Goal: Check status: Check status

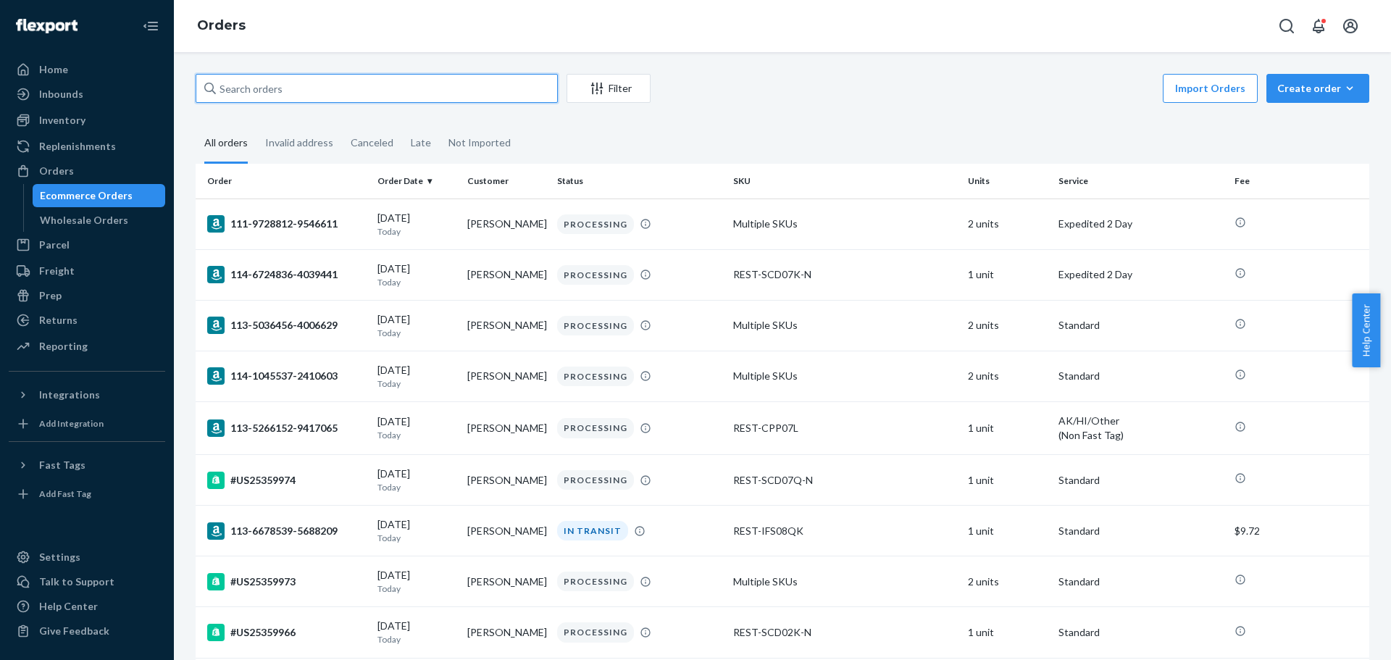
click at [336, 79] on input "text" at bounding box center [377, 88] width 362 height 29
paste input "[PERSON_NAME]"
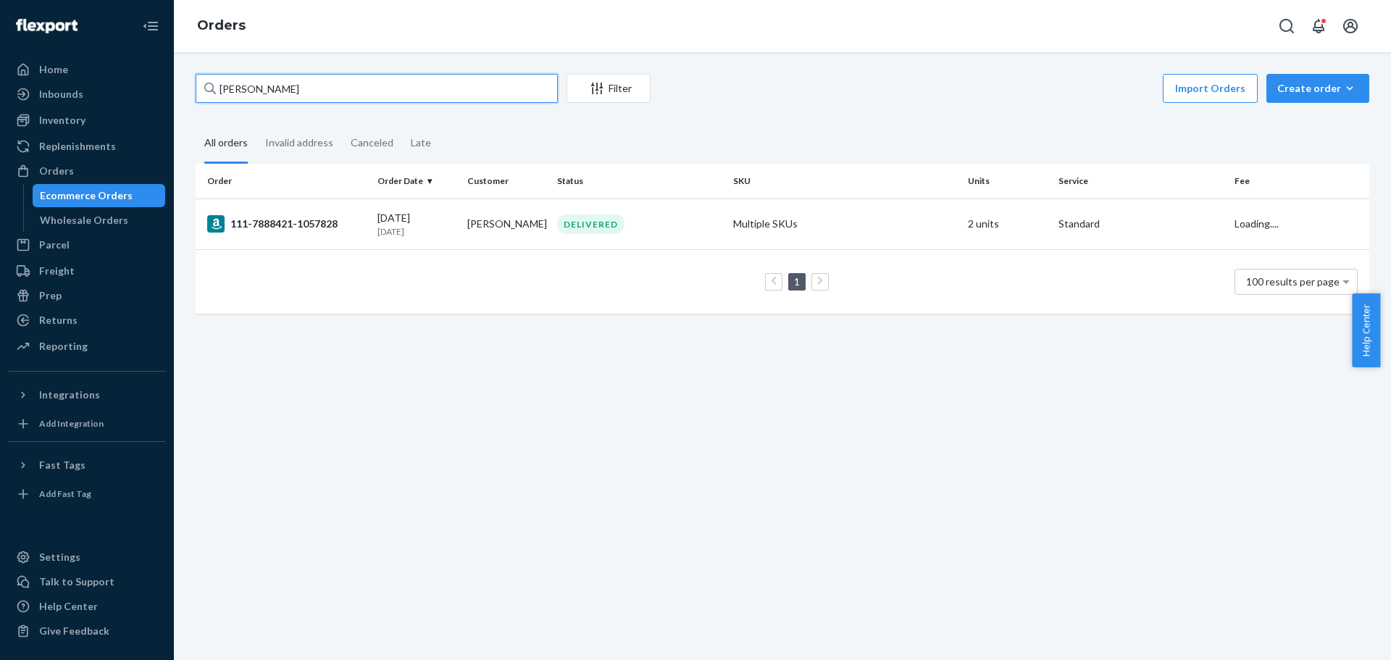
type input "[PERSON_NAME]"
click at [316, 217] on div "111-7888421-1057828" at bounding box center [286, 223] width 159 height 17
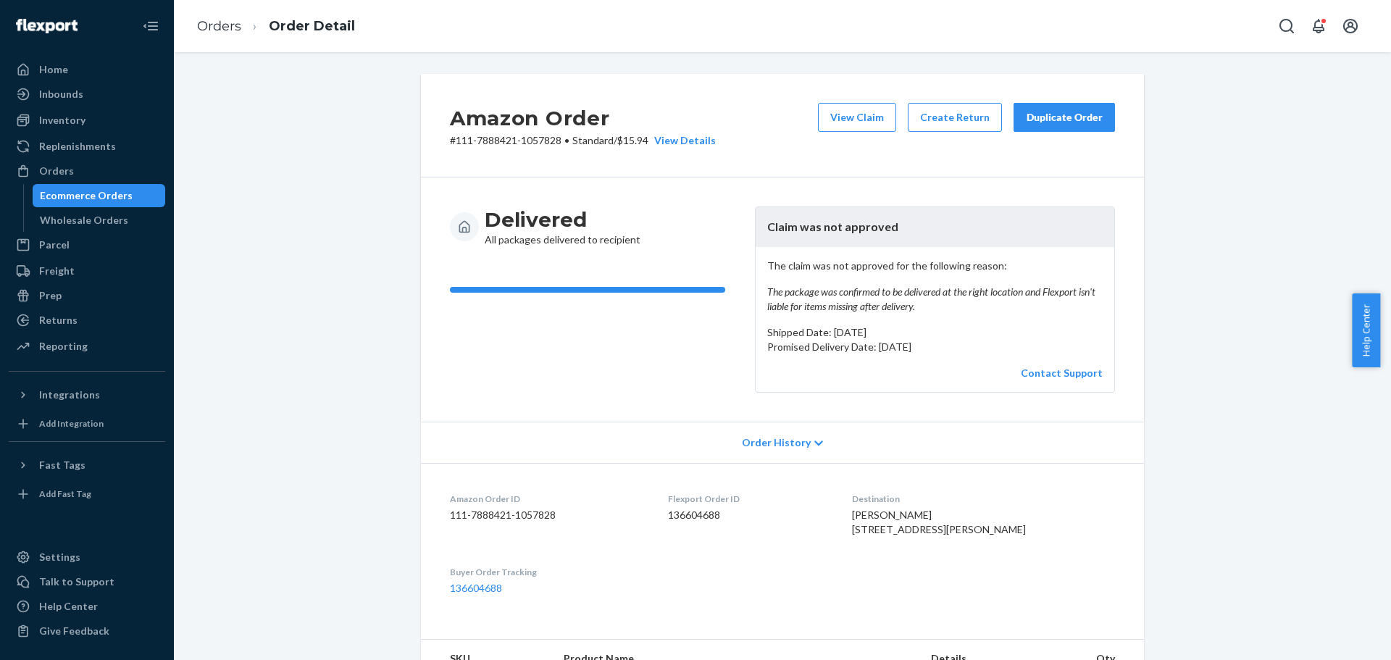
click at [1199, 232] on div "Amazon Order # 111-7888421-1057828 • Standard / $15.94 View Details View Claim …" at bounding box center [782, 610] width 1195 height 1073
click at [1236, 235] on div "Amazon Order # 111-7888421-1057828 • Standard / $15.94 View Details View Claim …" at bounding box center [782, 610] width 1195 height 1073
click at [1247, 222] on div "Amazon Order # 111-7888421-1057828 • Standard / $15.94 View Details View Claim …" at bounding box center [782, 610] width 1195 height 1073
click at [1265, 213] on div "Amazon Order # 111-7888421-1057828 • Standard / $15.94 View Details View Claim …" at bounding box center [782, 610] width 1195 height 1073
click at [1214, 241] on div "Amazon Order # 111-7888421-1057828 • Standard / $15.94 View Details View Claim …" at bounding box center [782, 610] width 1195 height 1073
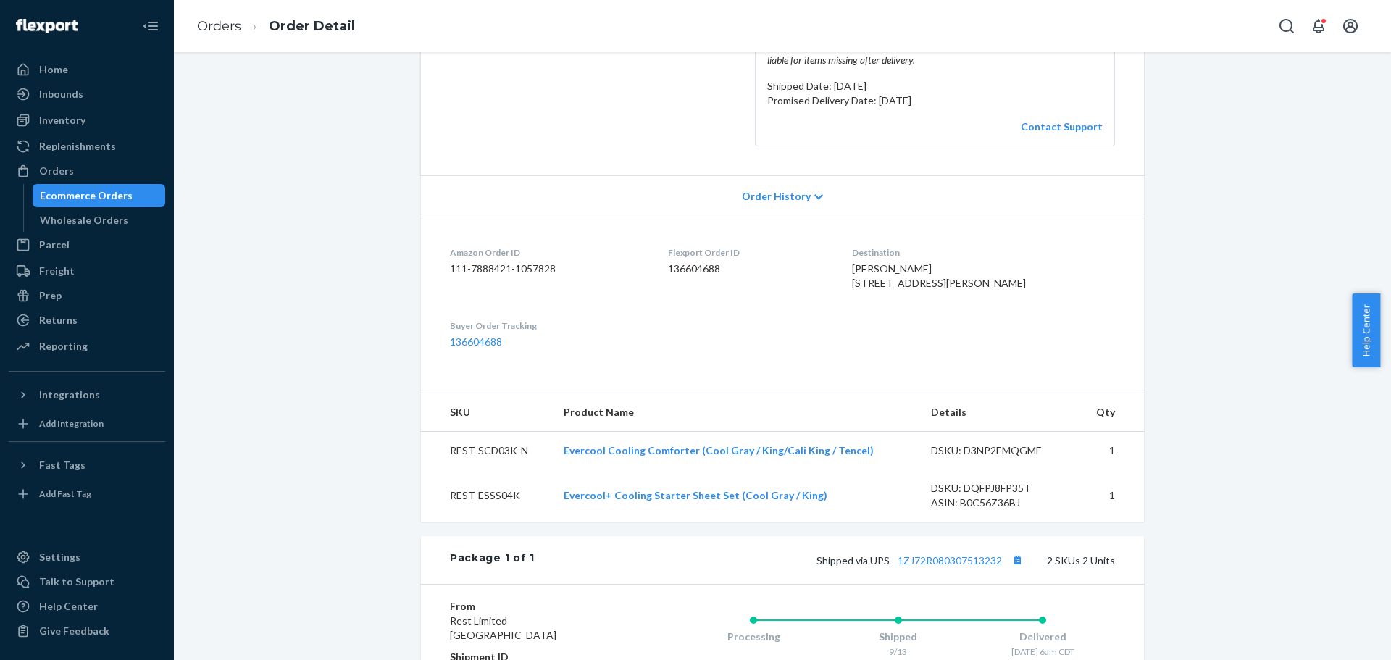
scroll to position [338, 0]
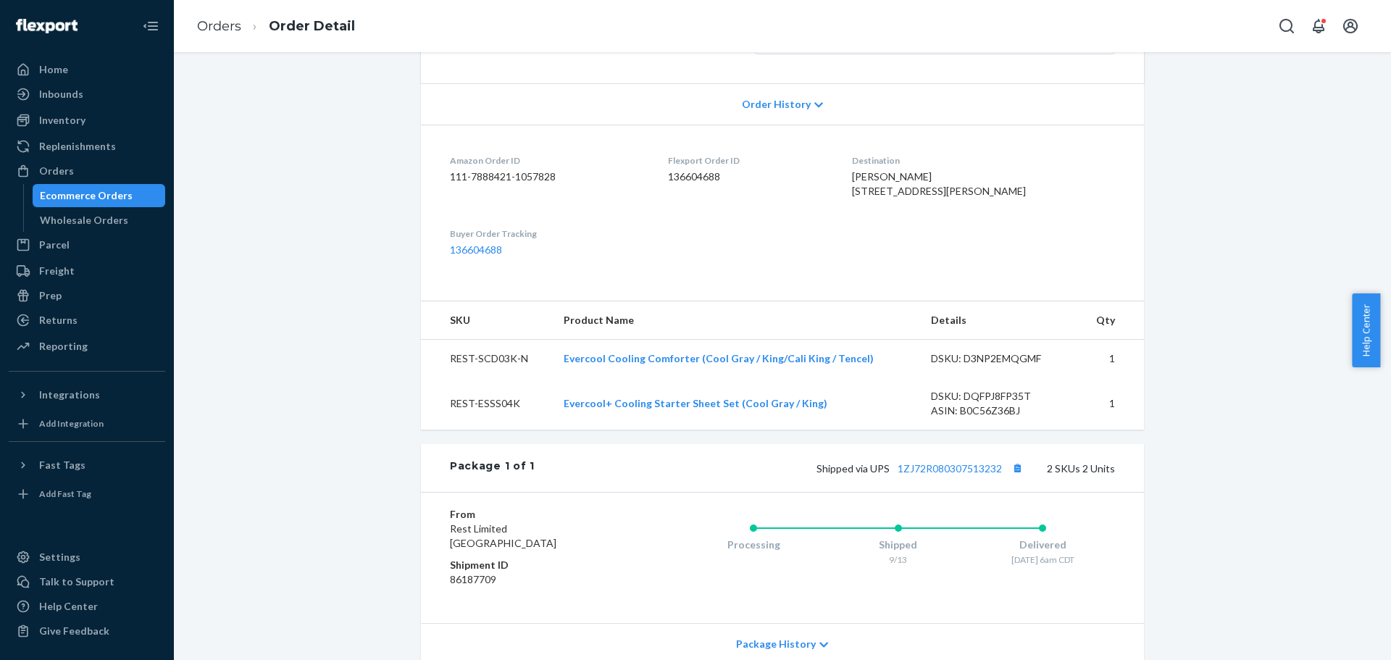
click at [881, 198] on div "[PERSON_NAME] [STREET_ADDRESS][PERSON_NAME]" at bounding box center [983, 183] width 263 height 29
drag, startPoint x: 863, startPoint y: 176, endPoint x: 942, endPoint y: 172, distance: 79.0
click at [942, 172] on div "[PERSON_NAME] [STREET_ADDRESS][PERSON_NAME]" at bounding box center [983, 183] width 263 height 29
copy span "[PERSON_NAME]"
click at [878, 188] on span "[PERSON_NAME] [STREET_ADDRESS][PERSON_NAME]" at bounding box center [939, 183] width 174 height 27
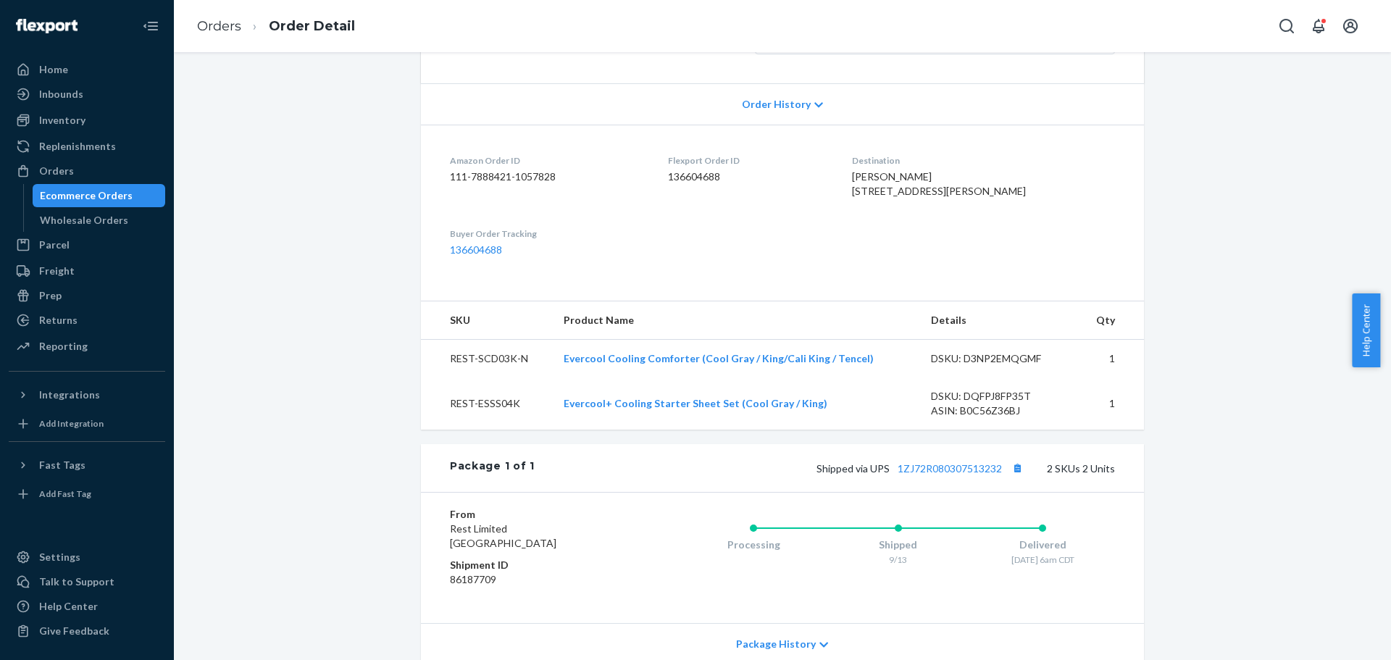
drag, startPoint x: 863, startPoint y: 190, endPoint x: 1063, endPoint y: 205, distance: 201.2
click at [1063, 205] on dl "Amazon Order ID 111-7888421-1057828 Flexport Order ID 136604688 Destination [PE…" at bounding box center [782, 206] width 723 height 162
copy span "[STREET_ADDRESS][PERSON_NAME]"
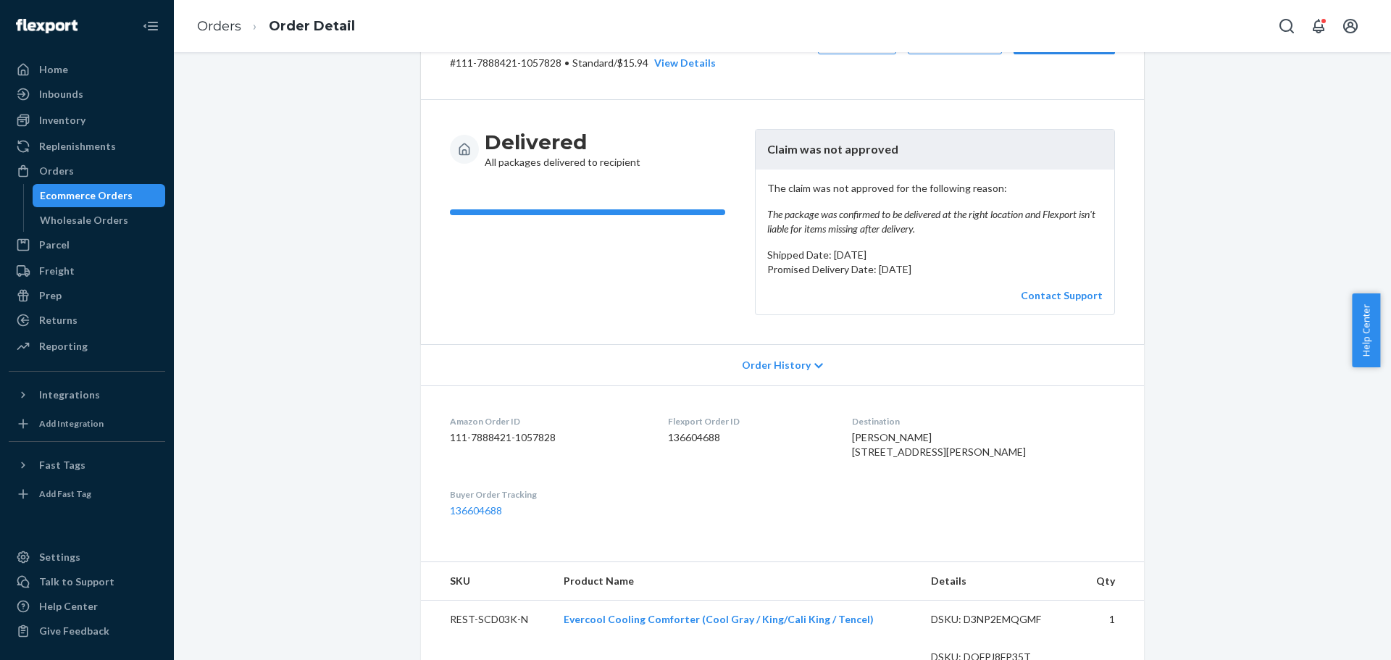
scroll to position [0, 0]
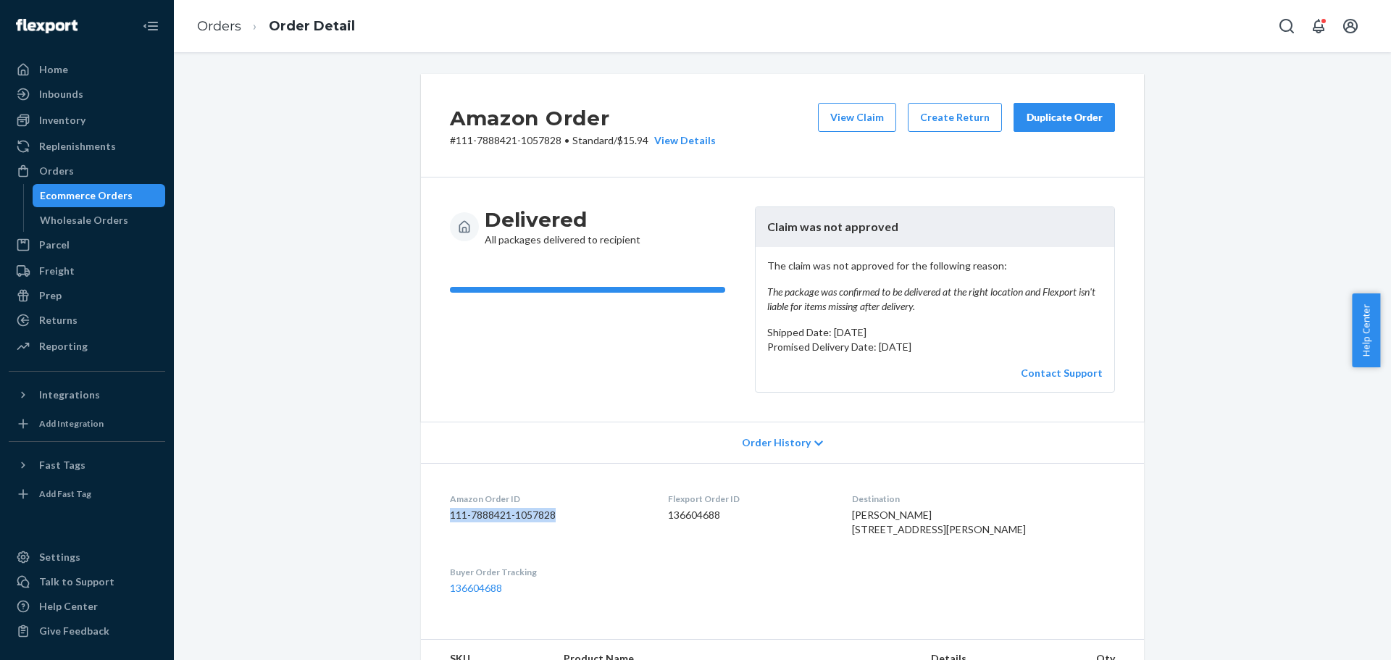
drag, startPoint x: 443, startPoint y: 513, endPoint x: 564, endPoint y: 516, distance: 121.0
click at [564, 516] on dl "Amazon Order ID 111-7888421-1057828 Flexport Order ID 136604688 Destination [PE…" at bounding box center [782, 544] width 723 height 162
copy dd "111-7888421-1057828"
